Goal: Task Accomplishment & Management: Manage account settings

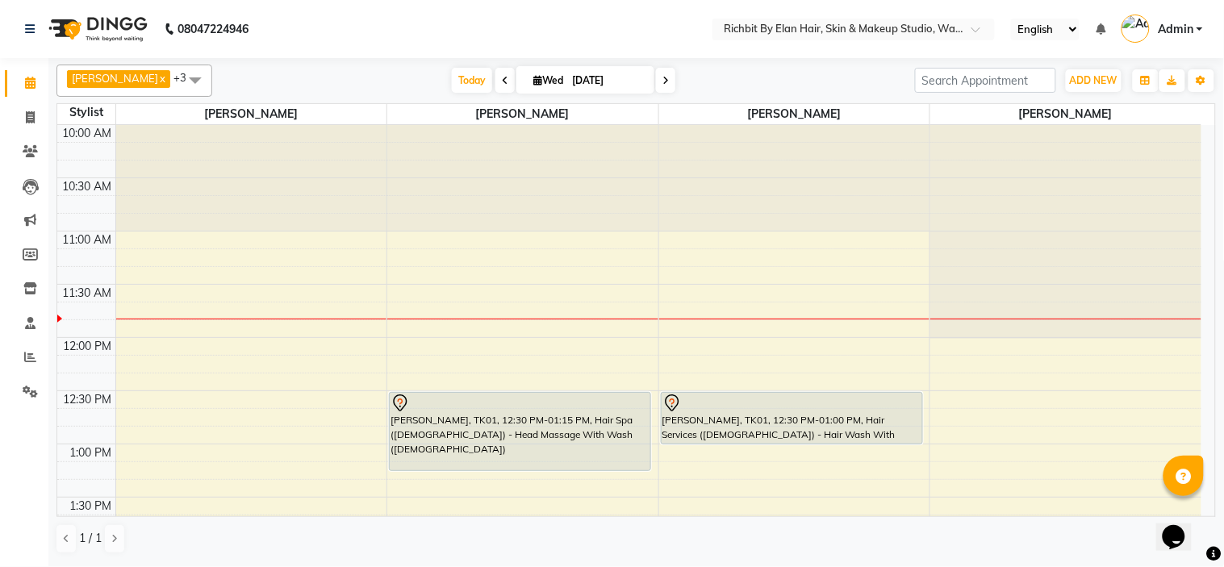
scroll to position [90, 0]
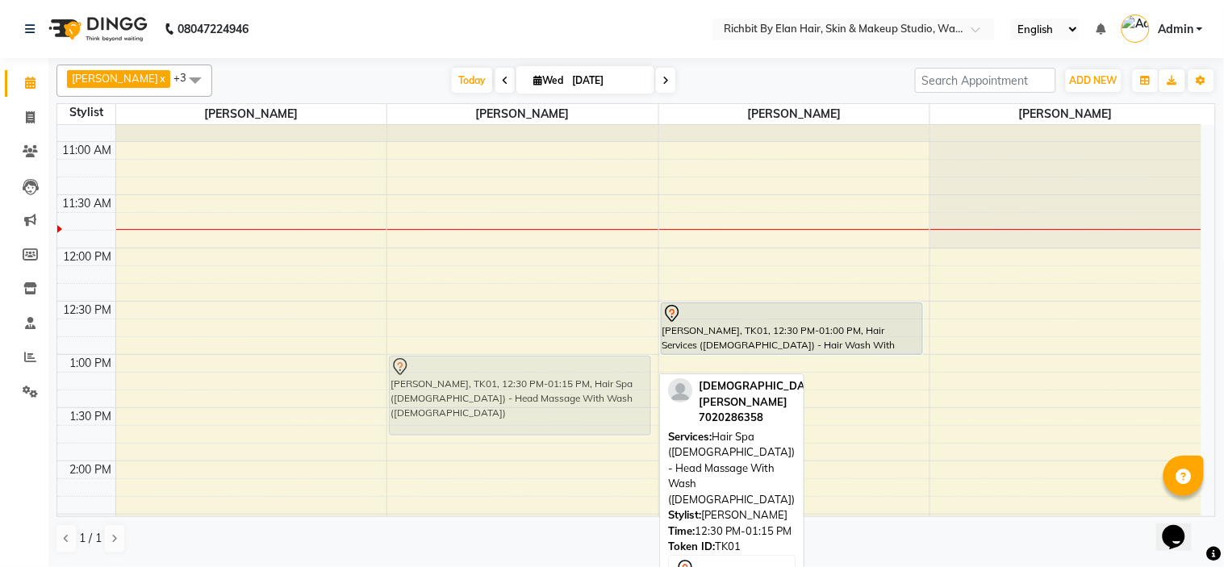
drag, startPoint x: 562, startPoint y: 331, endPoint x: 558, endPoint y: 378, distance: 47.0
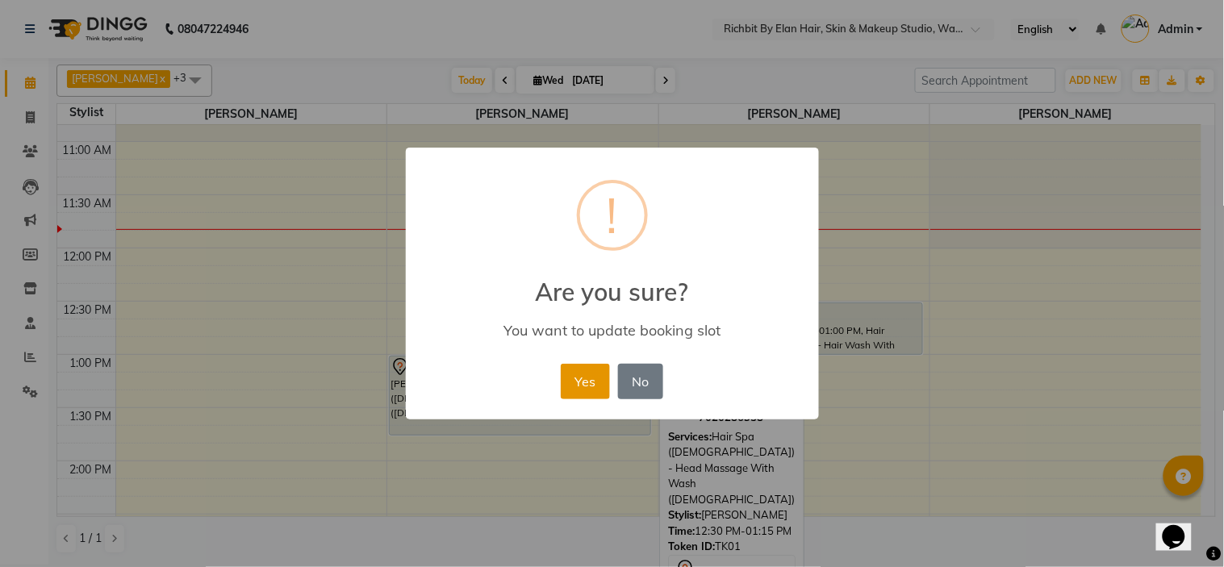
click at [575, 382] on button "Yes" at bounding box center [585, 382] width 49 height 36
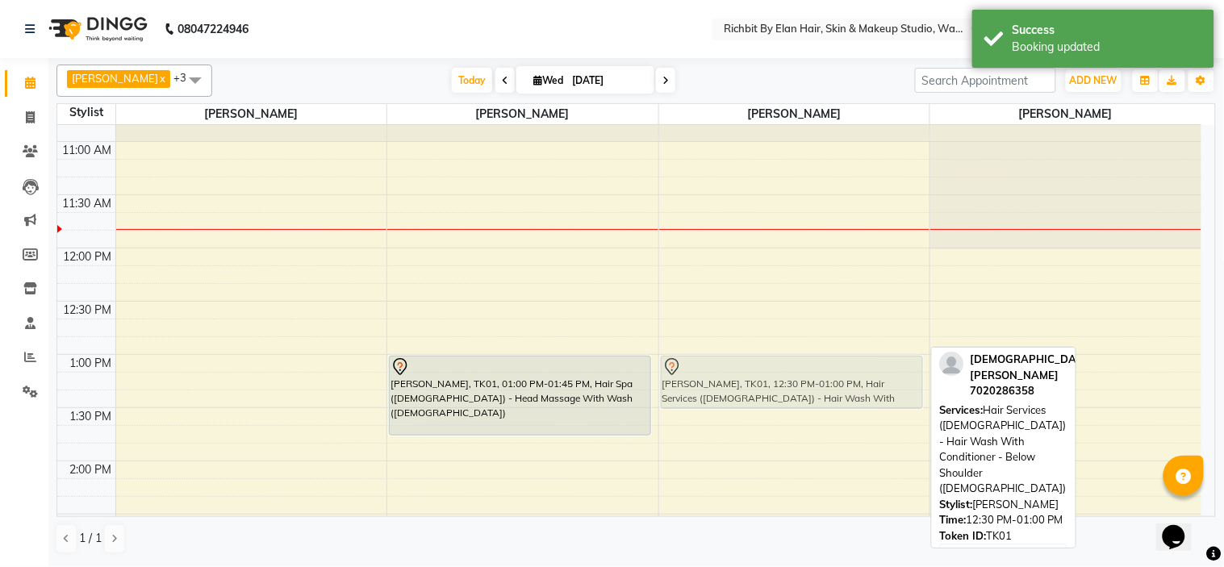
drag, startPoint x: 765, startPoint y: 340, endPoint x: 761, endPoint y: 399, distance: 59.0
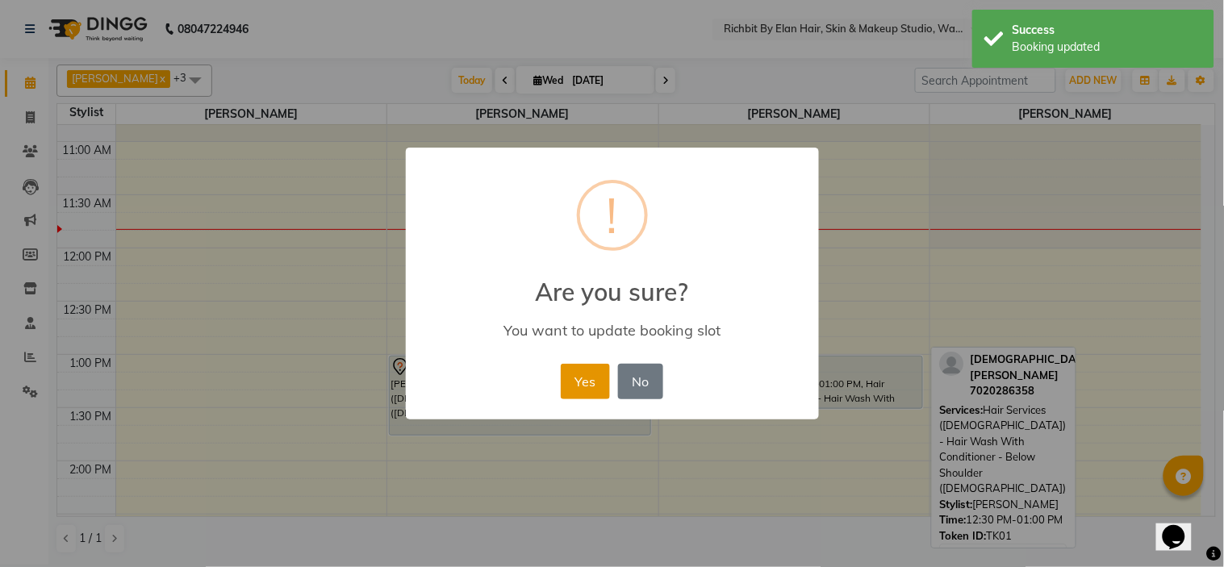
click at [586, 378] on button "Yes" at bounding box center [585, 382] width 49 height 36
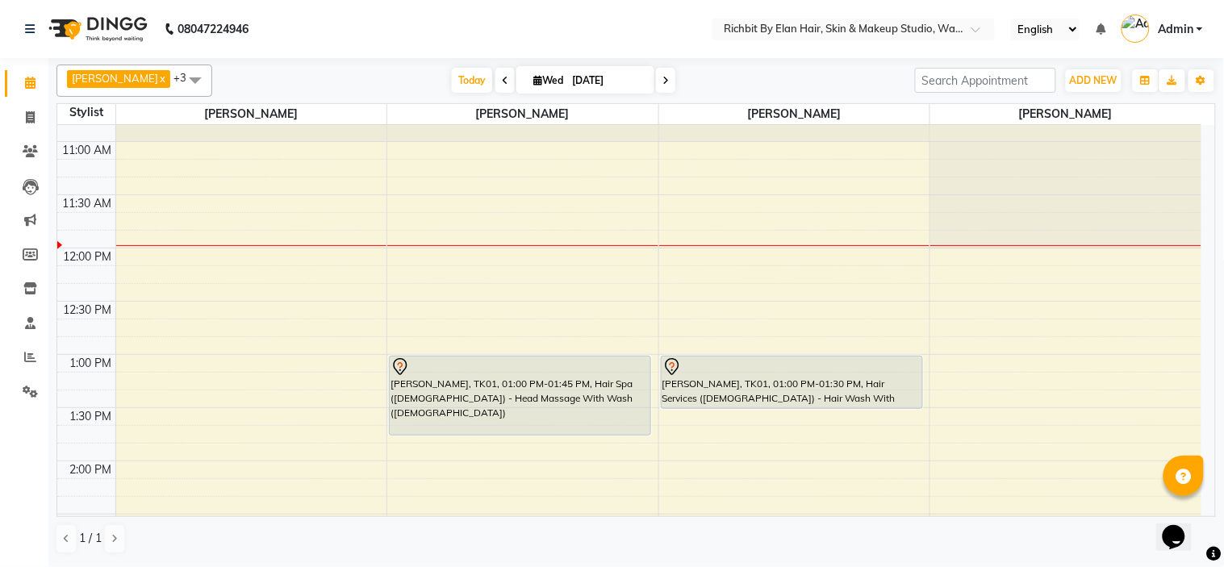
click at [499, 71] on span at bounding box center [504, 80] width 19 height 25
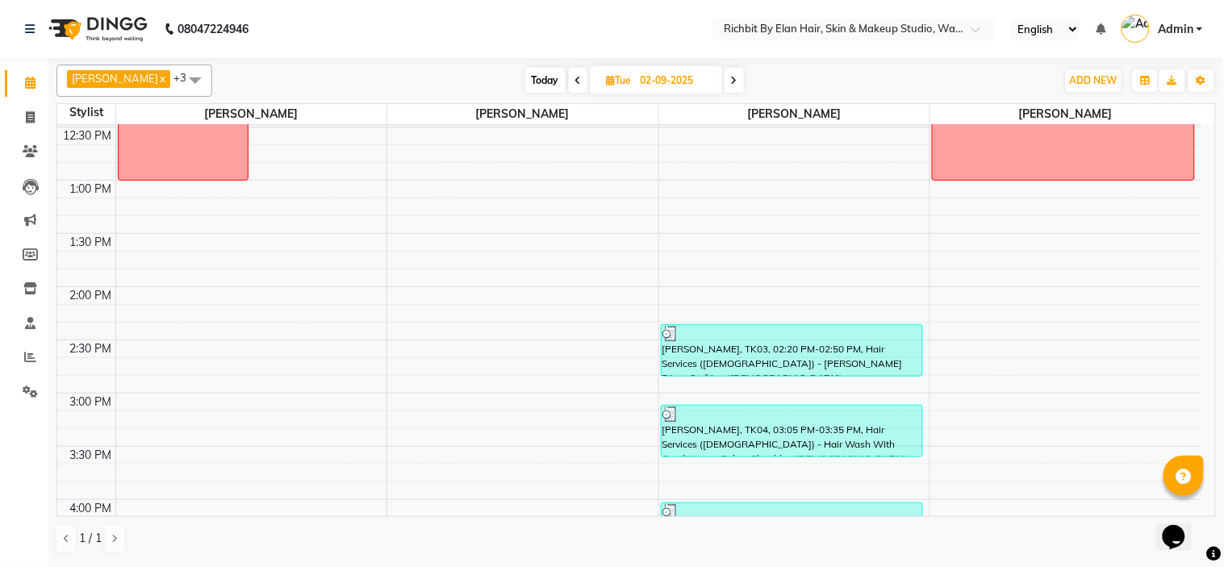
click at [560, 81] on span "Today" at bounding box center [545, 80] width 40 height 25
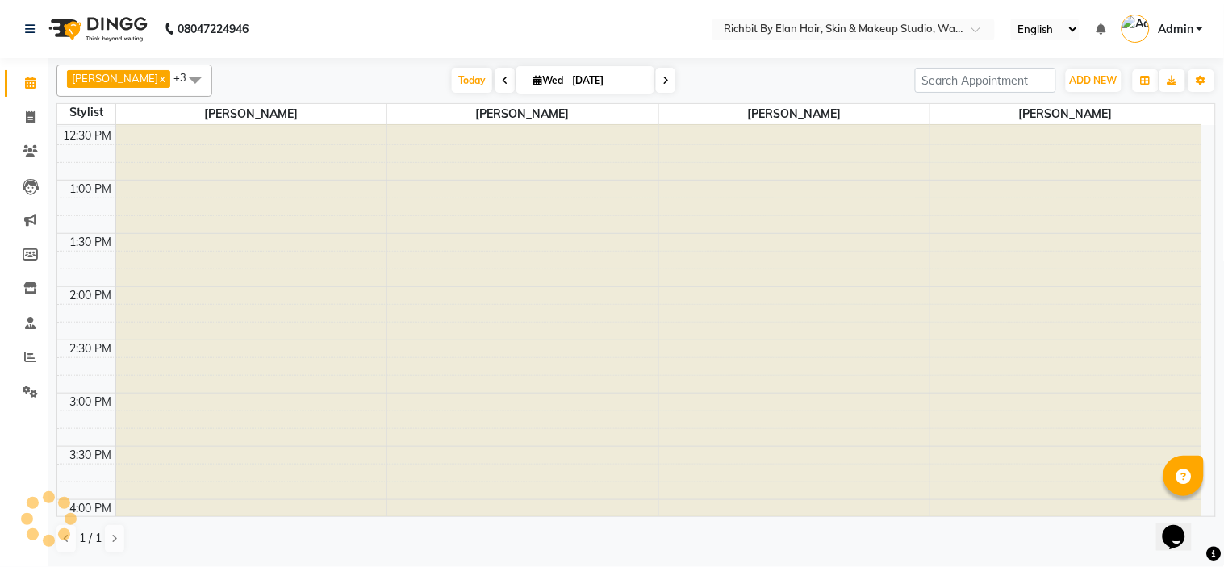
scroll to position [108, 0]
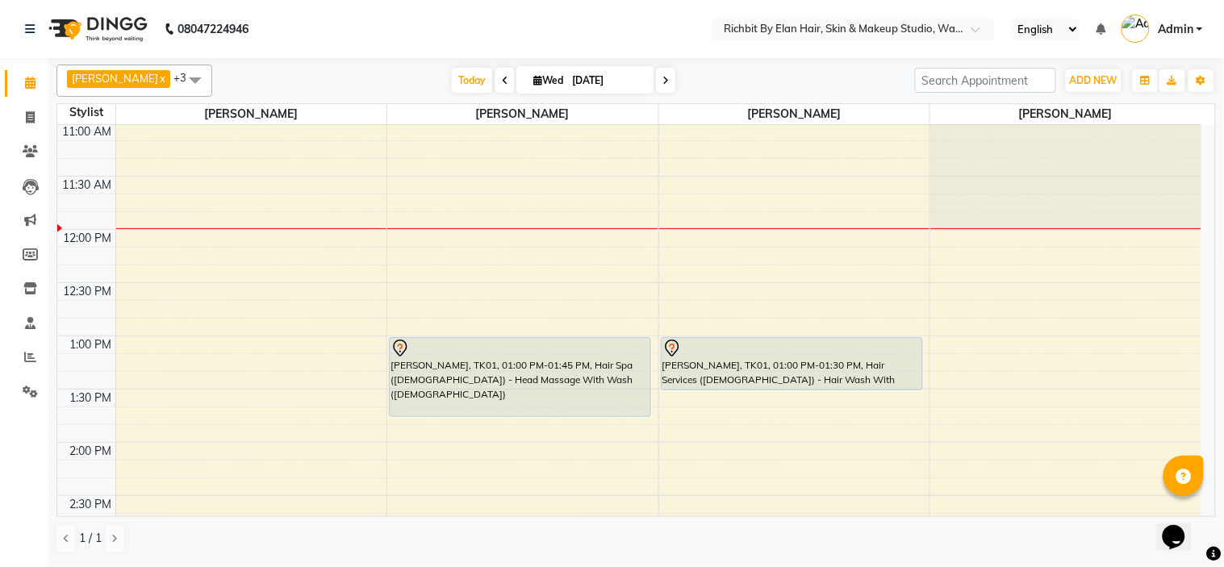
click at [502, 76] on icon at bounding box center [505, 81] width 6 height 10
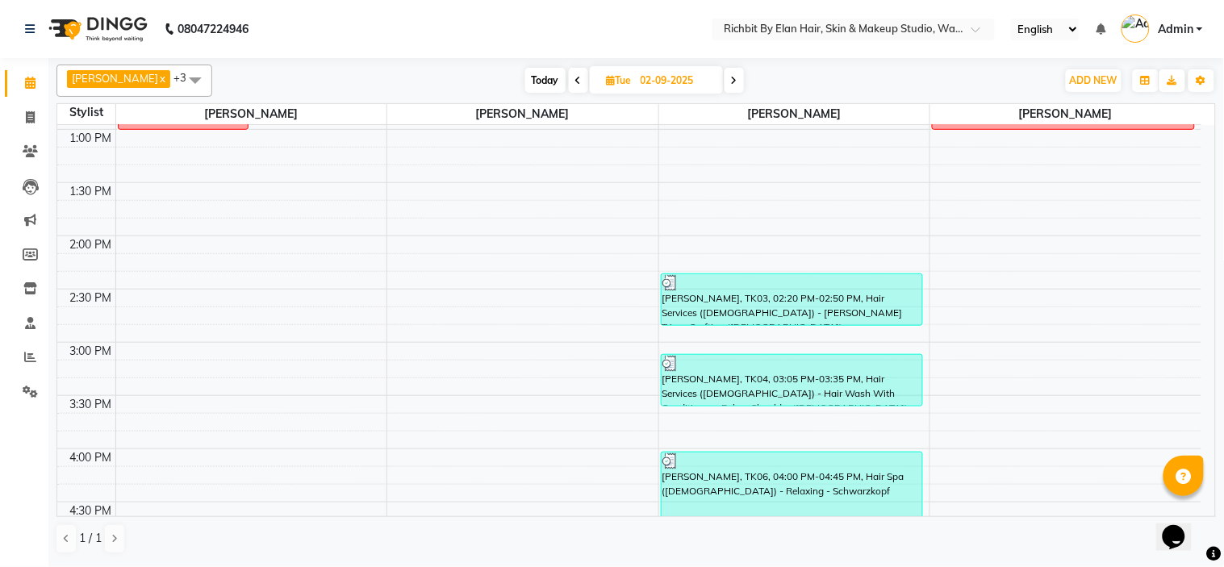
scroll to position [0, 0]
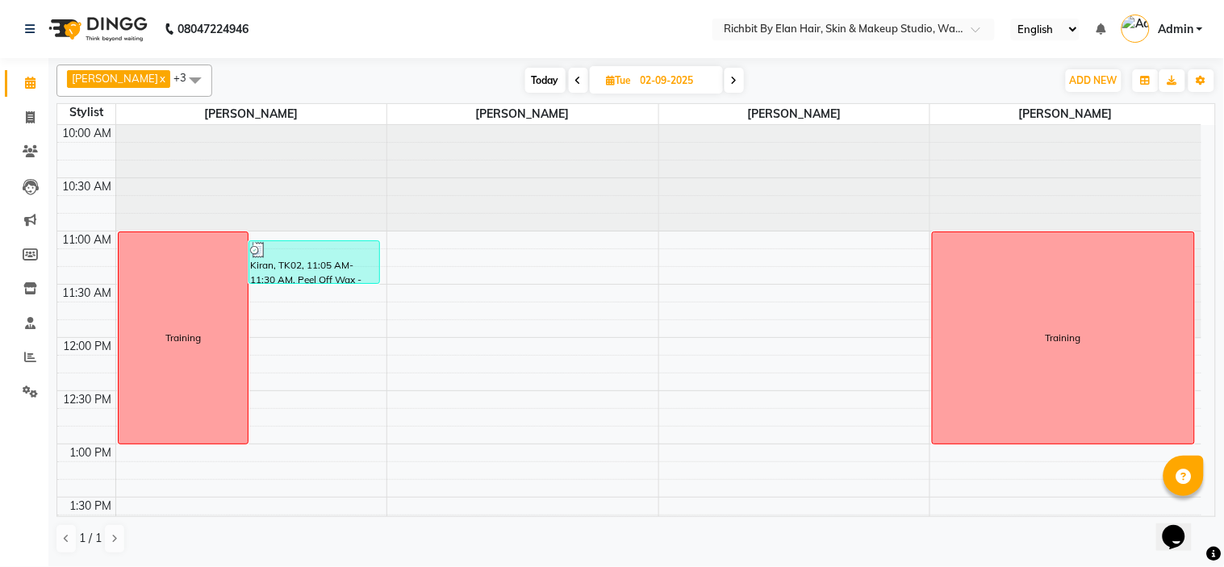
click at [544, 75] on span "Today" at bounding box center [545, 80] width 40 height 25
type input "[DATE]"
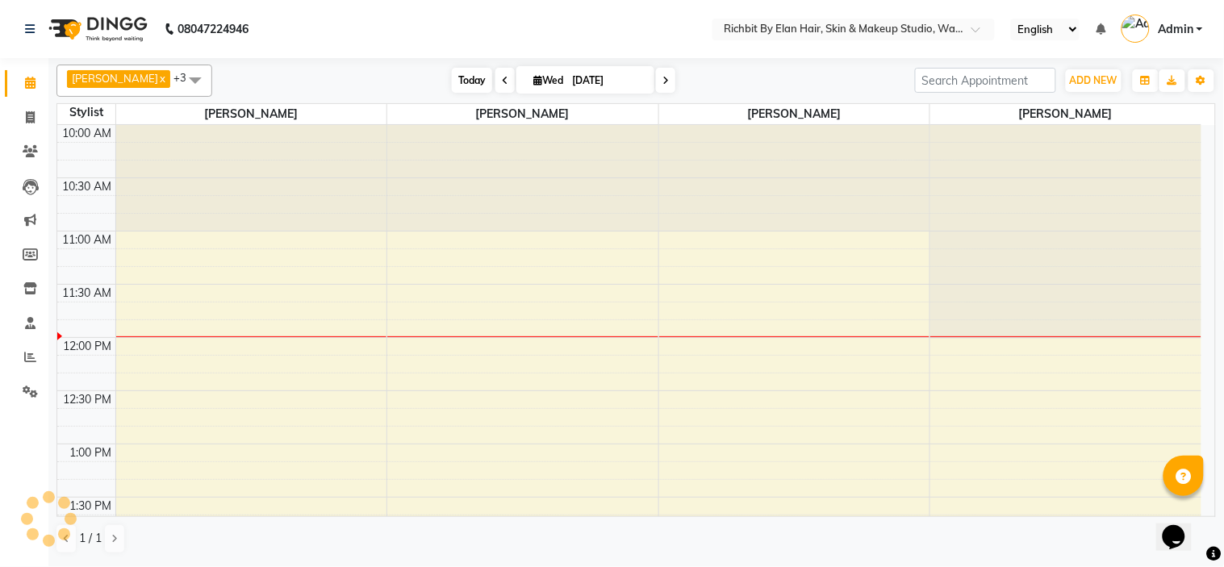
scroll to position [108, 0]
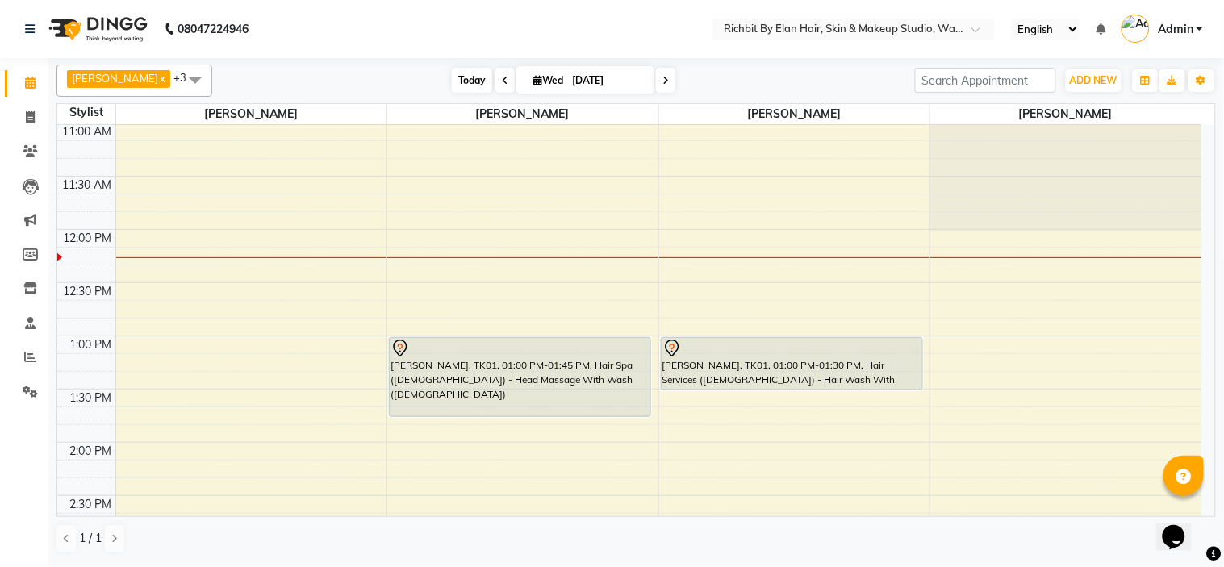
click at [466, 82] on span "Today" at bounding box center [472, 80] width 40 height 25
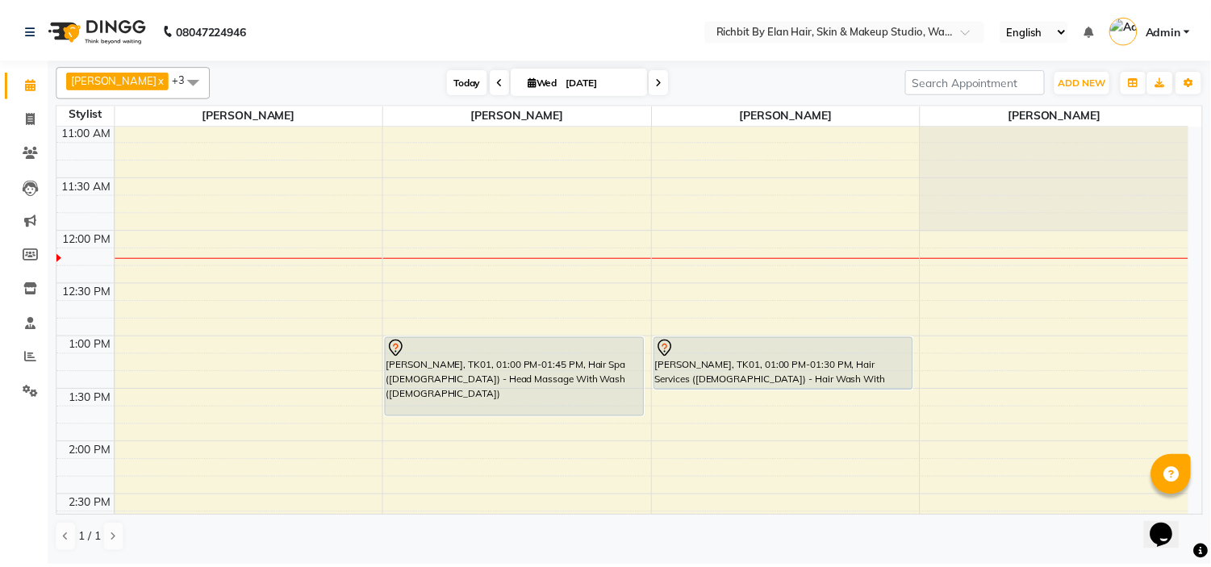
scroll to position [214, 0]
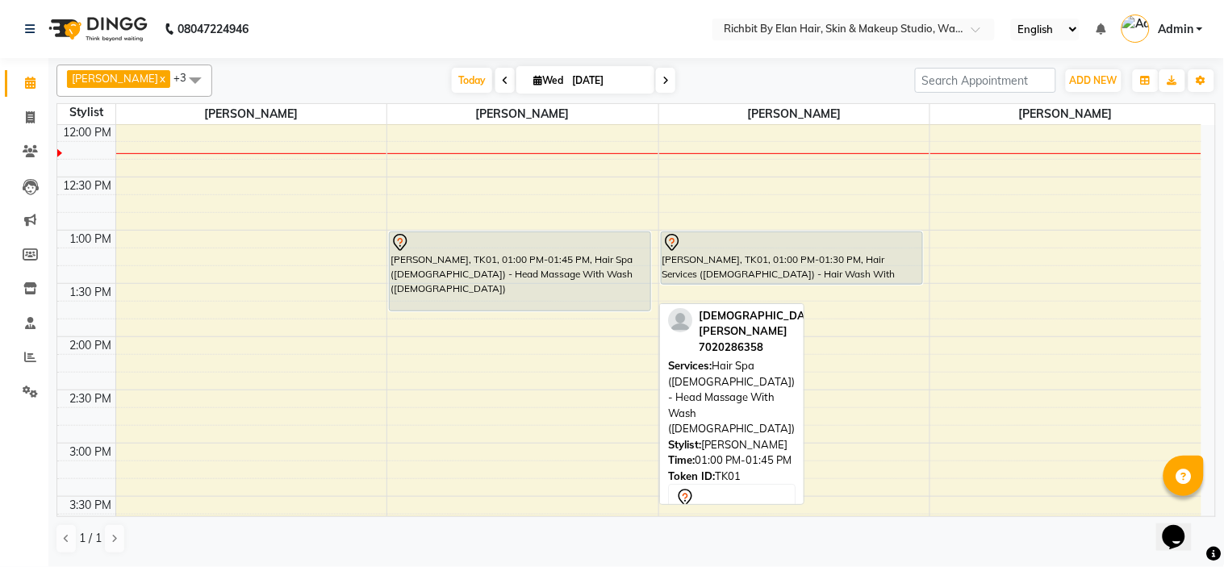
click at [511, 255] on div "[PERSON_NAME], TK01, 01:00 PM-01:45 PM, Hair Spa ([DEMOGRAPHIC_DATA]) - Head Ma…" at bounding box center [520, 271] width 261 height 78
click at [434, 234] on div at bounding box center [520, 242] width 259 height 19
select select "7"
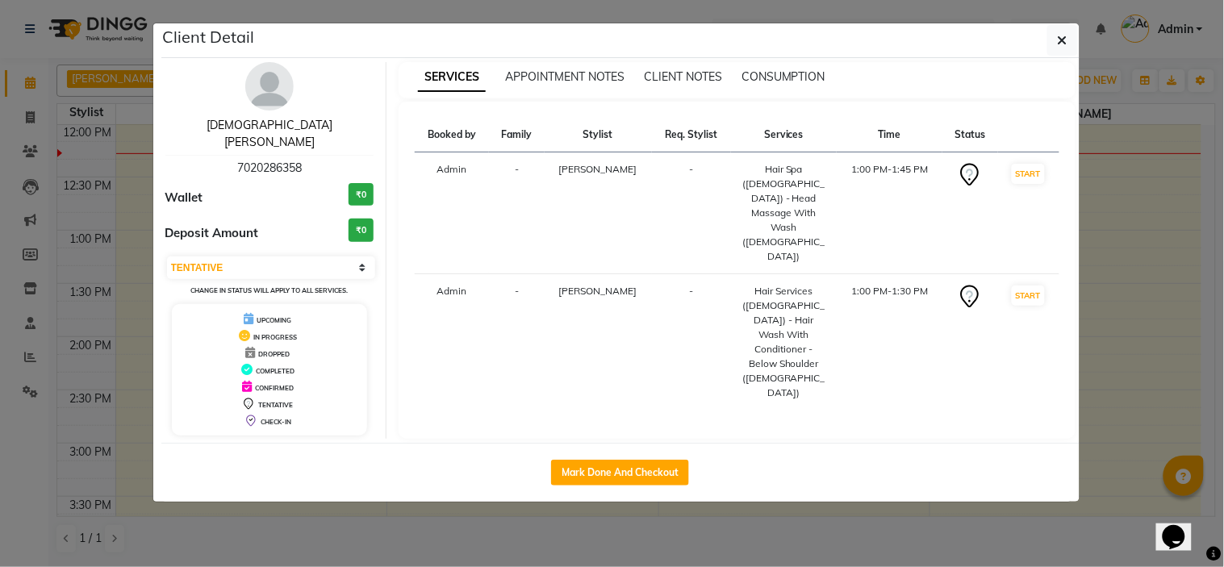
click at [296, 118] on link "Vishnavi Nayar" at bounding box center [270, 133] width 126 height 31
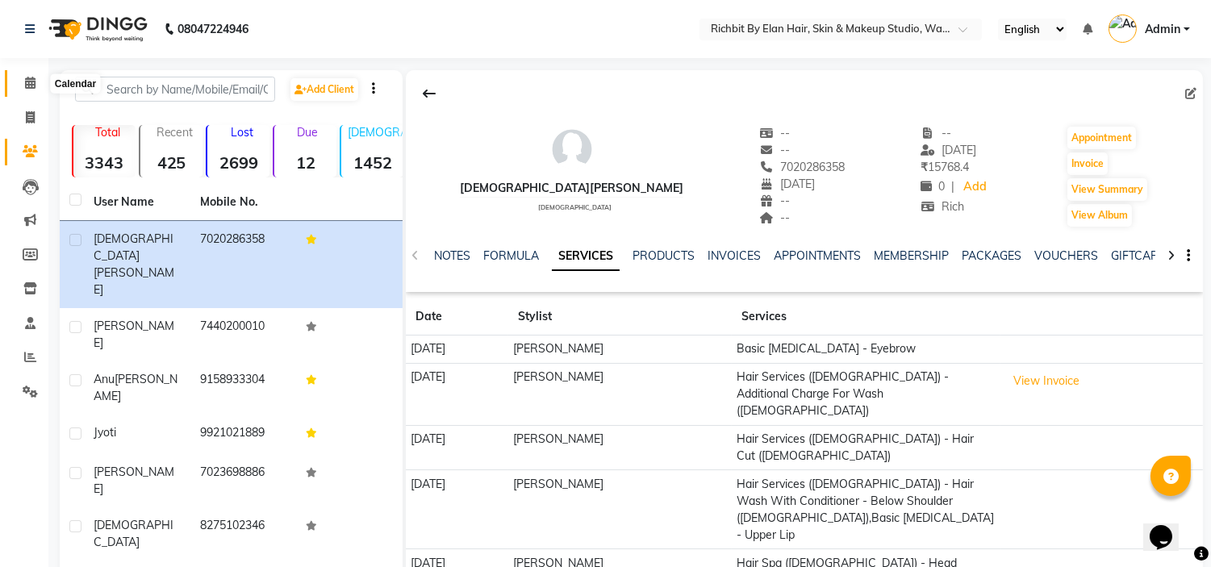
click at [32, 82] on icon at bounding box center [30, 83] width 10 height 12
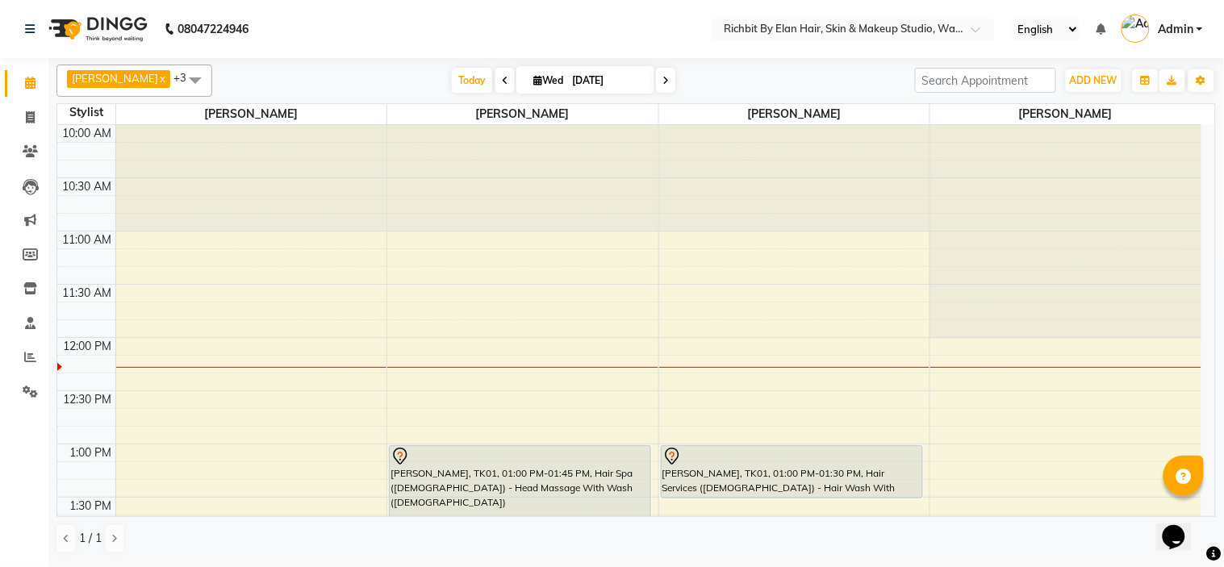
click at [502, 77] on icon at bounding box center [505, 81] width 6 height 10
type input "02-09-2025"
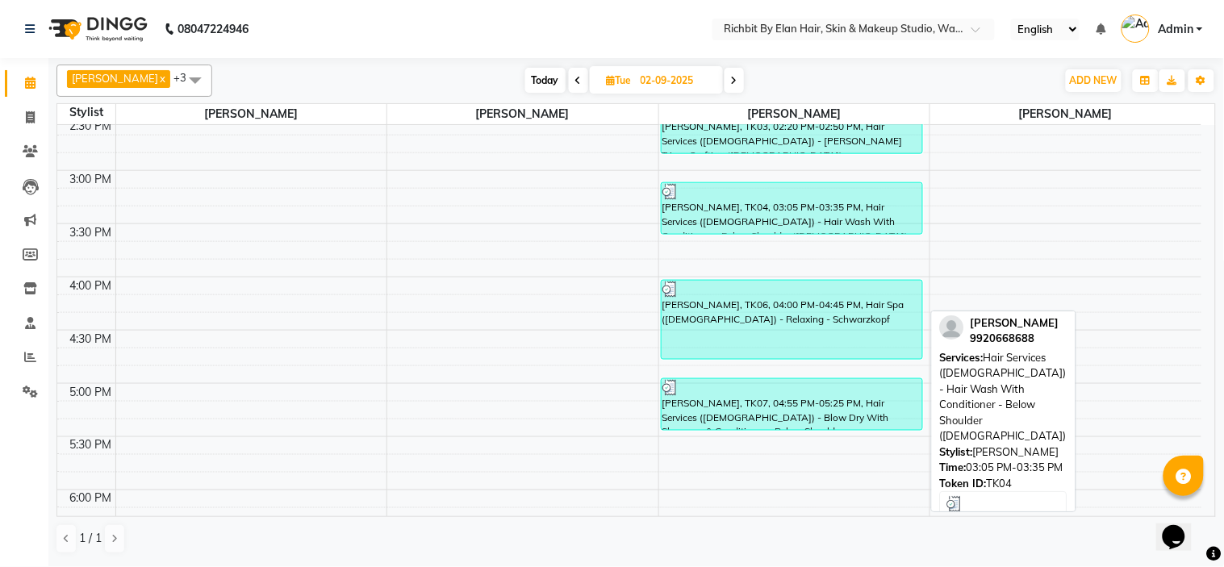
scroll to position [537, 0]
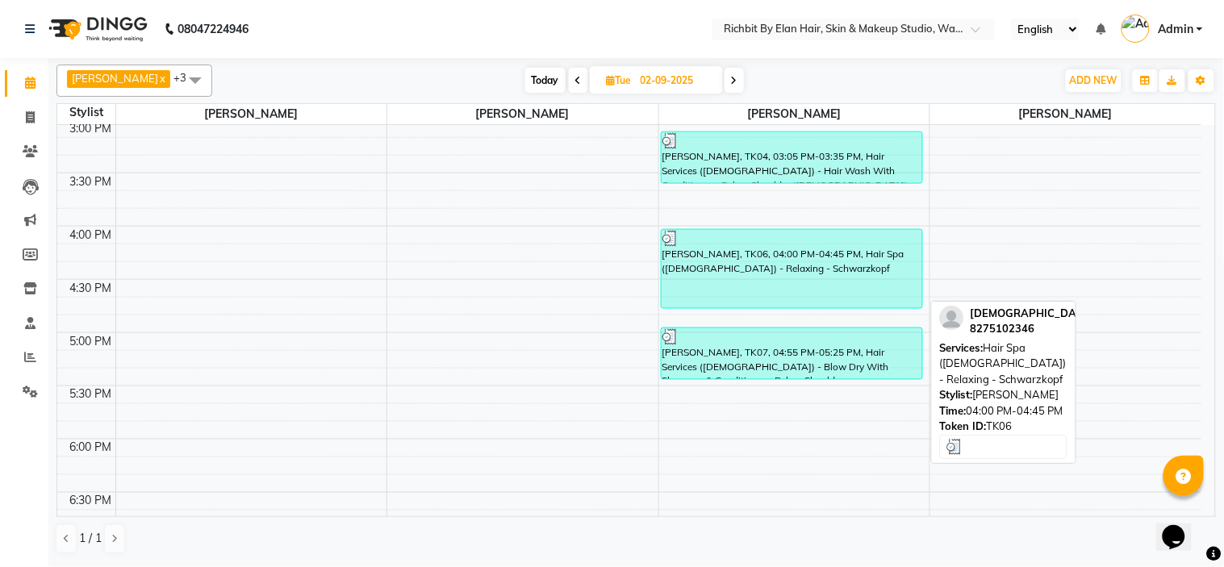
click at [706, 267] on div "vedant, TK06, 04:00 PM-04:45 PM, Hair Spa (male) - Relaxing - Schwarzkopf" at bounding box center [792, 269] width 261 height 78
select select "3"
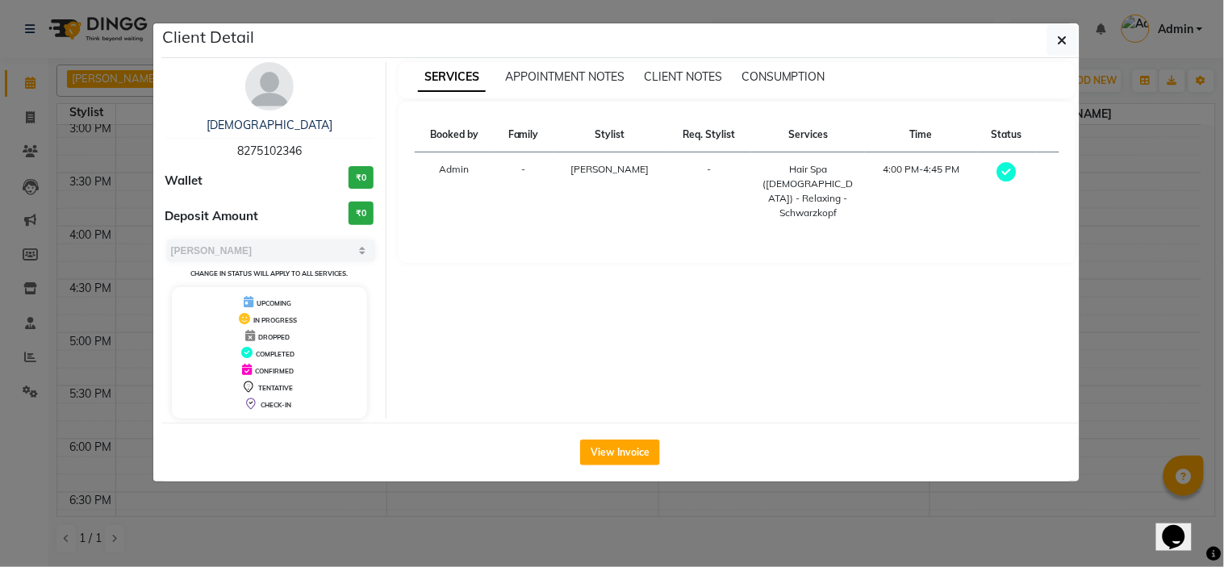
click at [290, 132] on div "vedant" at bounding box center [269, 125] width 209 height 17
click at [273, 130] on link "vedant" at bounding box center [270, 125] width 126 height 15
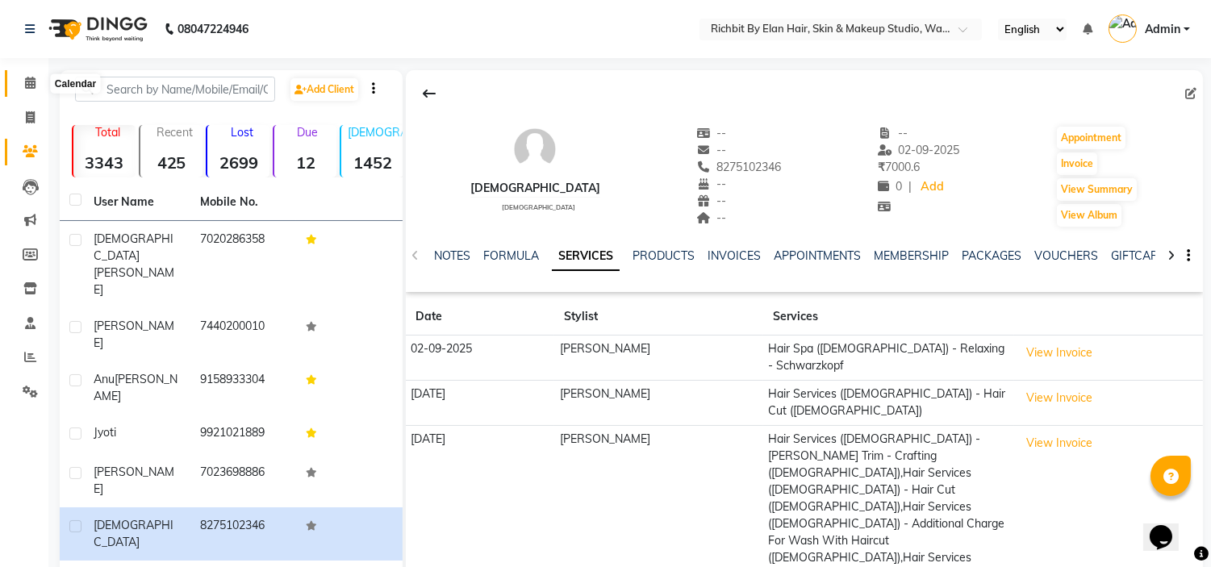
click at [37, 83] on span at bounding box center [30, 83] width 28 height 19
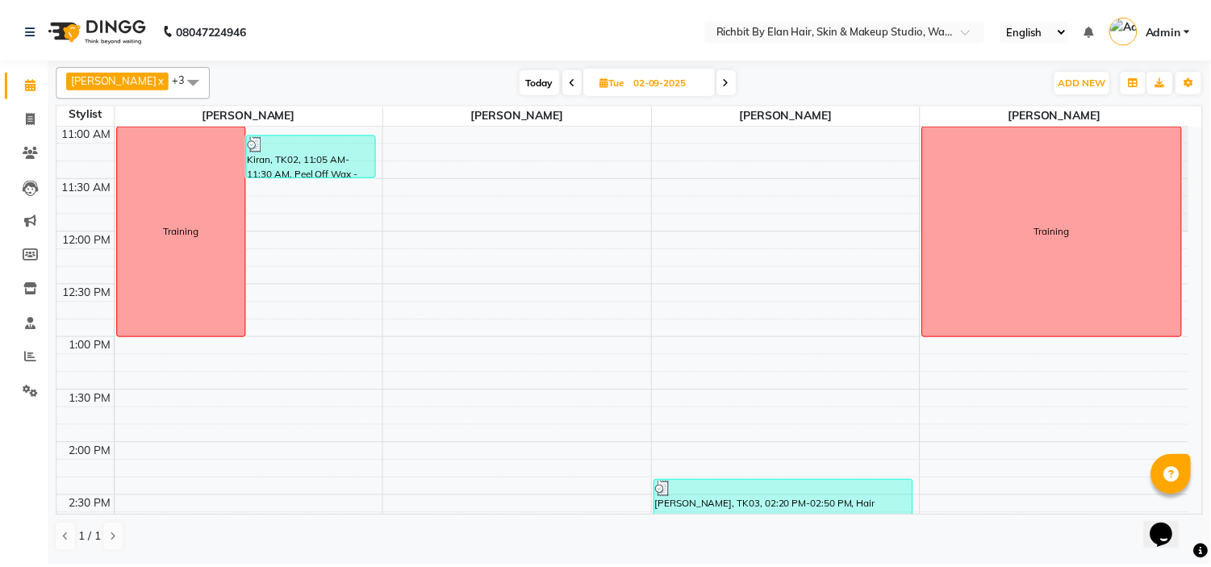
scroll to position [85, 0]
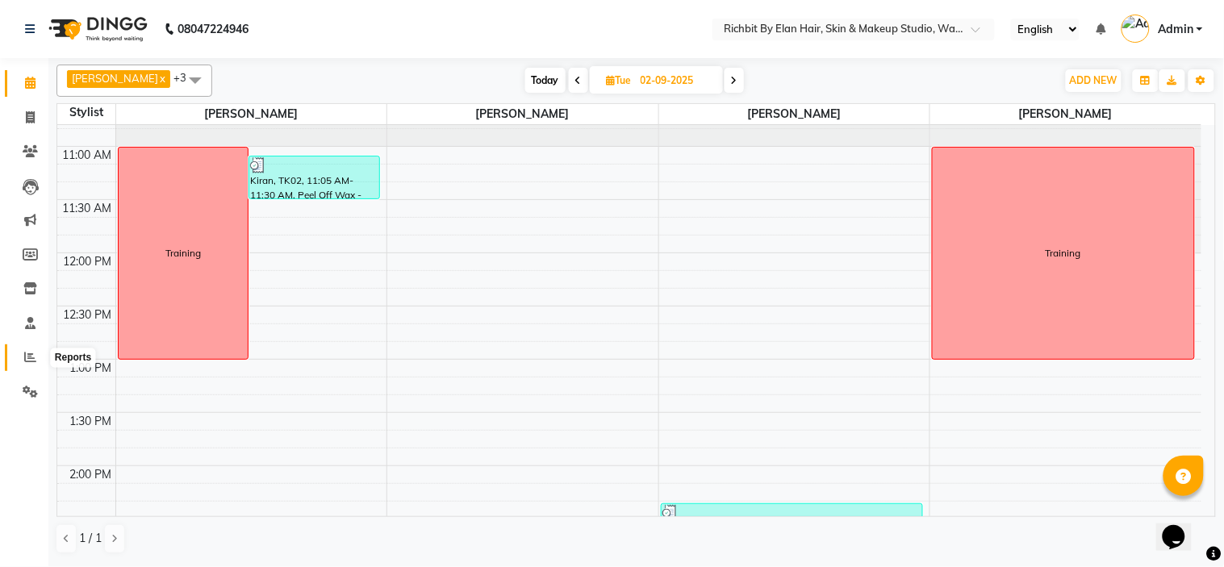
click at [36, 356] on span at bounding box center [30, 358] width 28 height 19
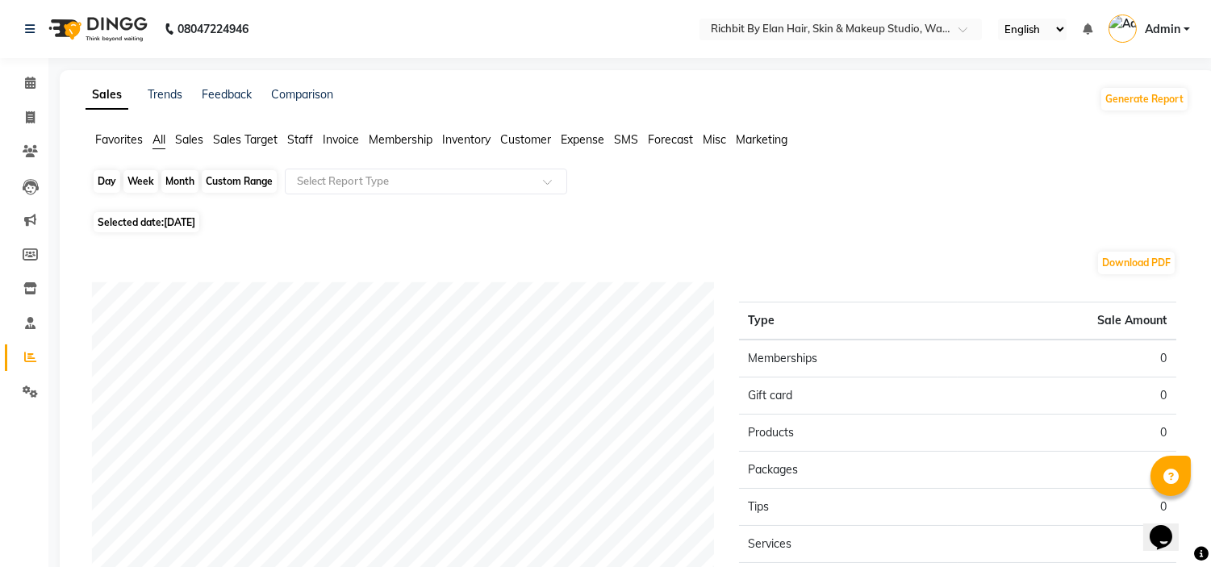
click at [108, 186] on div "Day" at bounding box center [107, 181] width 27 height 23
select select "9"
select select "2025"
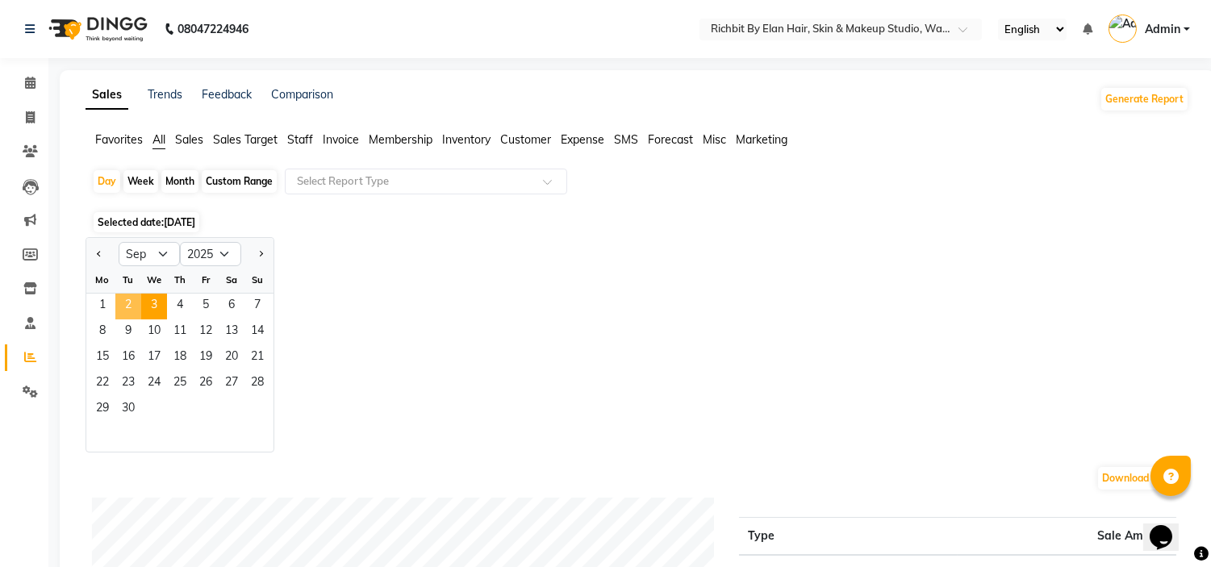
click at [131, 303] on span "2" at bounding box center [128, 307] width 26 height 26
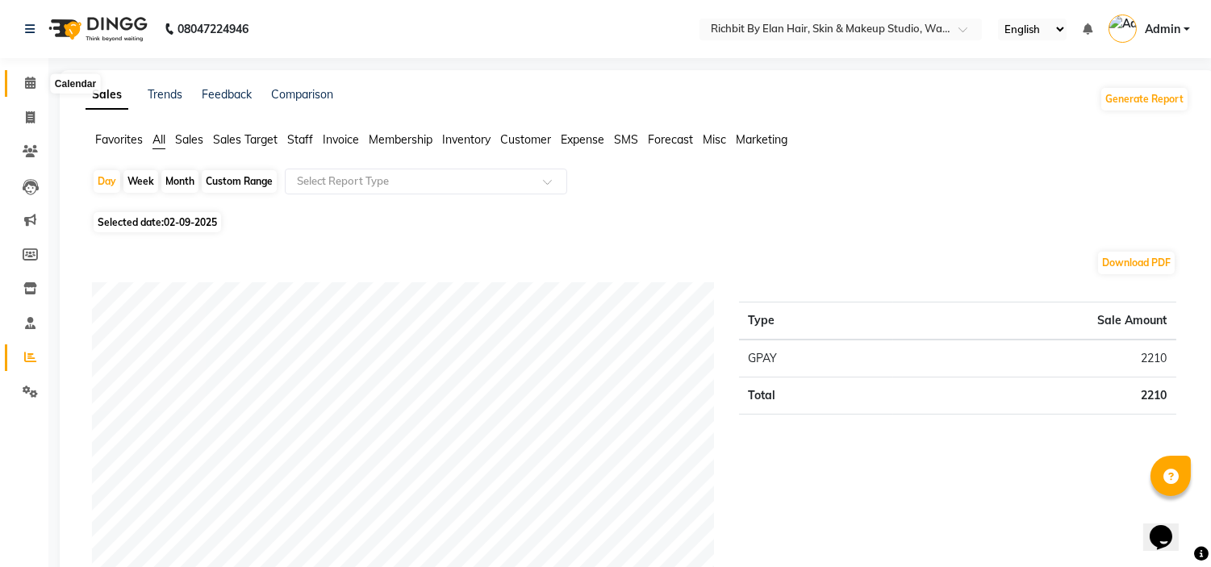
click at [36, 81] on span at bounding box center [30, 83] width 28 height 19
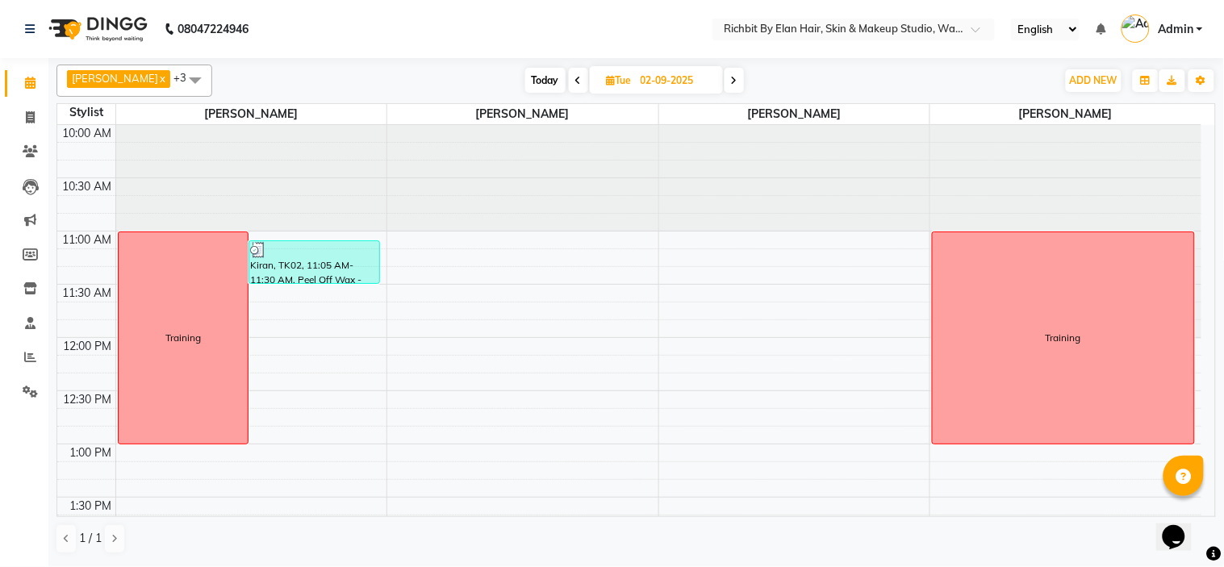
click at [541, 82] on span "Today" at bounding box center [545, 80] width 40 height 25
type input "[DATE]"
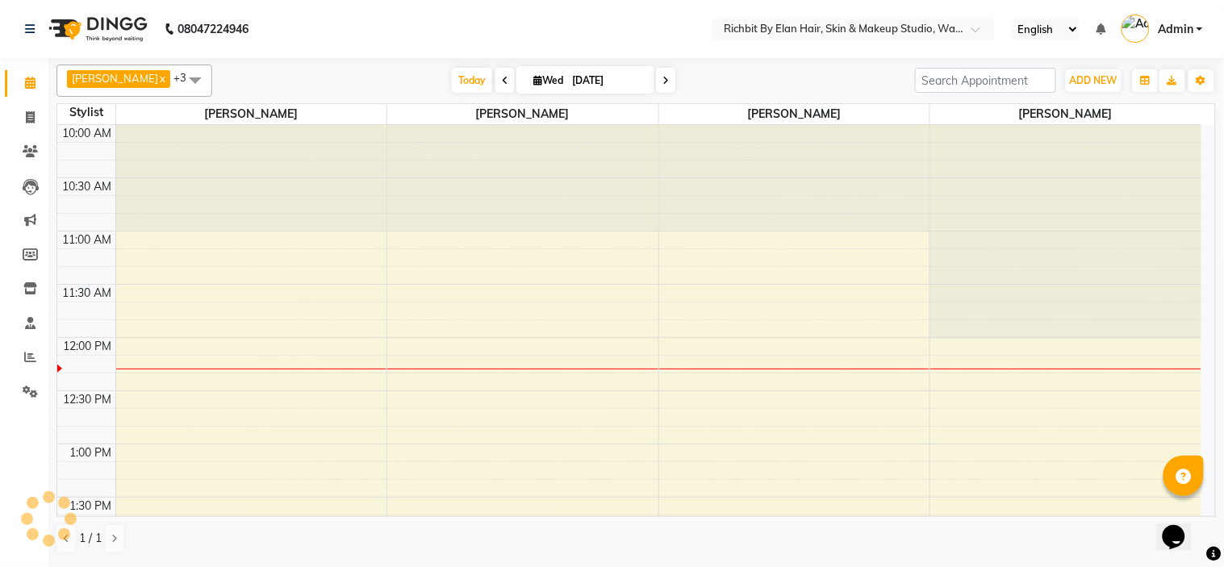
scroll to position [214, 0]
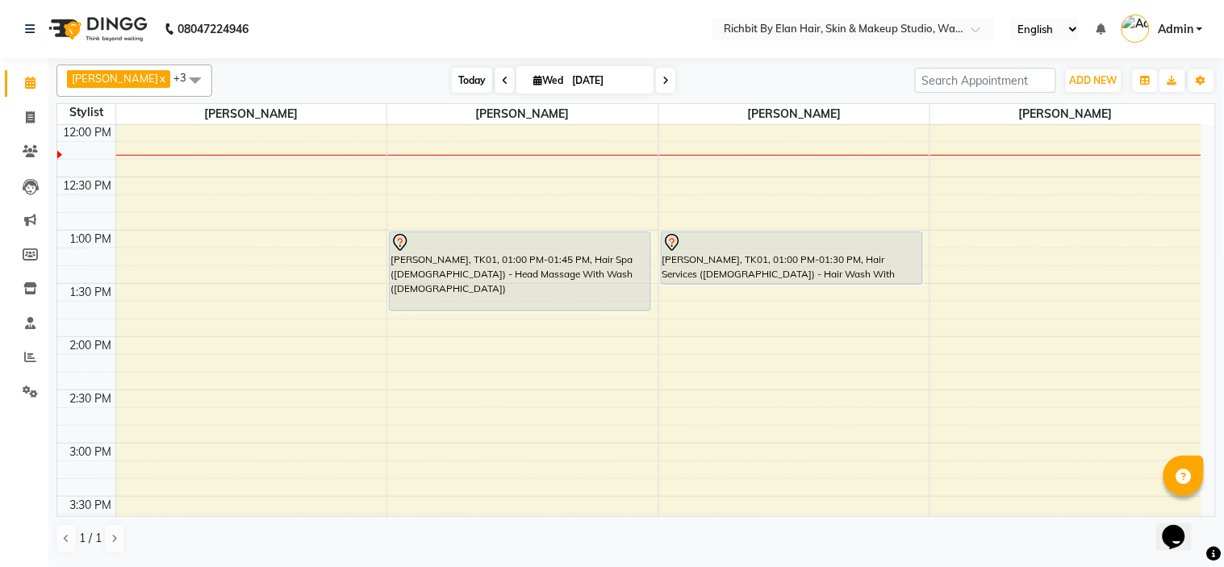
click at [460, 70] on span "Today" at bounding box center [472, 80] width 40 height 25
